Goal: Information Seeking & Learning: Find specific fact

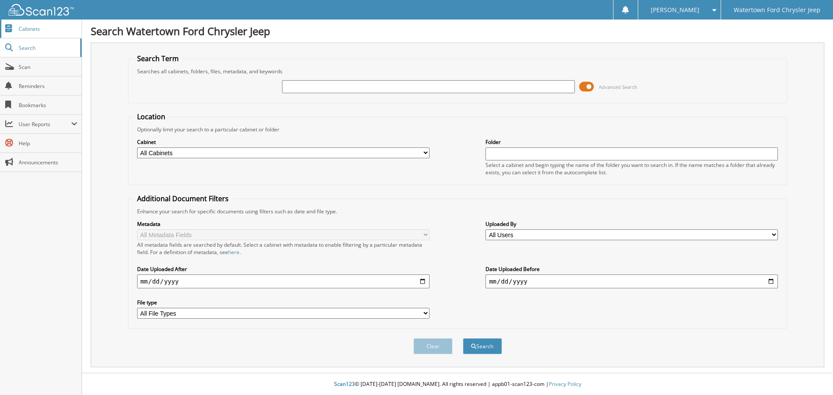
click at [56, 33] on link "Cabinets" at bounding box center [41, 29] width 82 height 19
type input "[PERSON_NAME]"
click at [463, 339] on button "Search" at bounding box center [482, 347] width 39 height 16
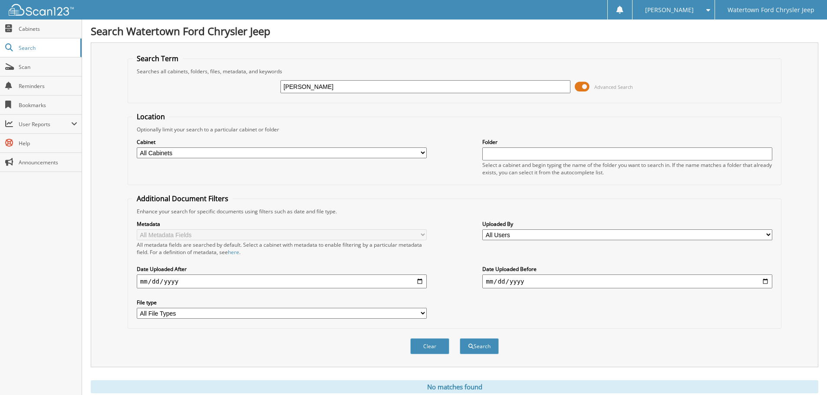
click at [310, 86] on input "MARILYN MARTINEZ" at bounding box center [425, 86] width 290 height 13
type input "[PERSON_NAME]"
click at [460, 339] on button "Search" at bounding box center [479, 347] width 39 height 16
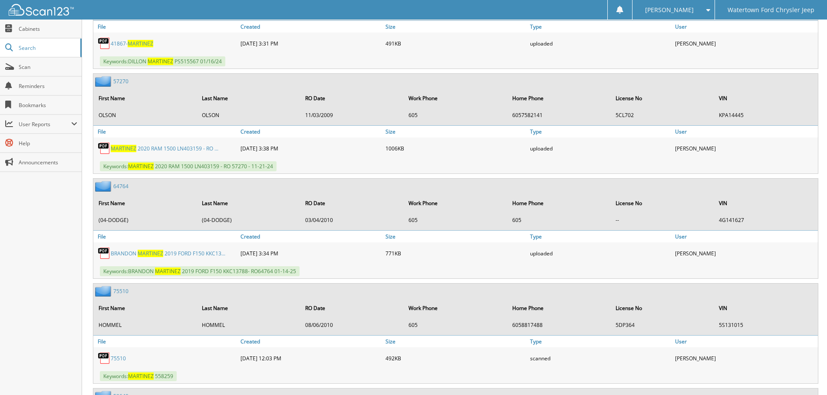
scroll to position [1606, 0]
